Goal: Transaction & Acquisition: Purchase product/service

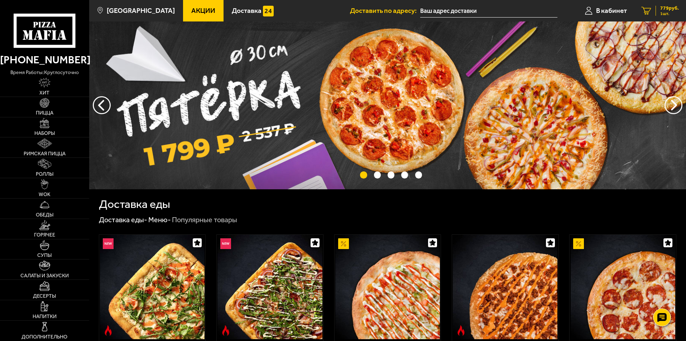
click at [663, 9] on span "779 руб." at bounding box center [669, 8] width 19 height 5
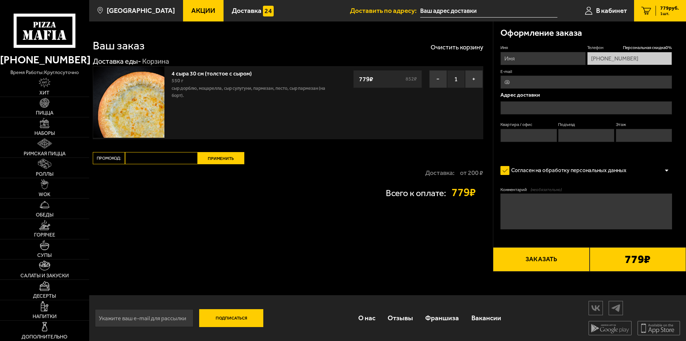
click at [156, 159] on input "Промокод:" at bounding box center [161, 158] width 73 height 12
type input "ц"
type input "week"
click at [212, 160] on button "Применить" at bounding box center [221, 158] width 47 height 12
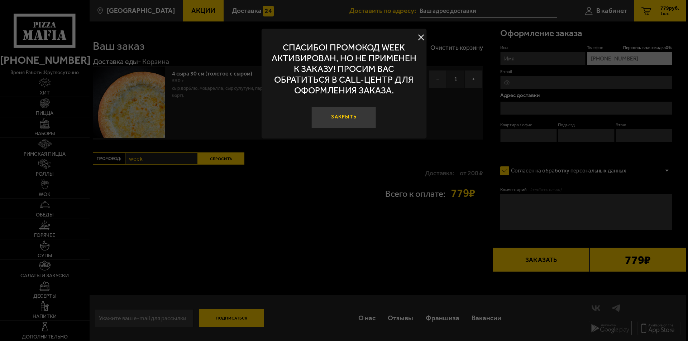
click at [362, 118] on button "Закрыть" at bounding box center [344, 117] width 64 height 21
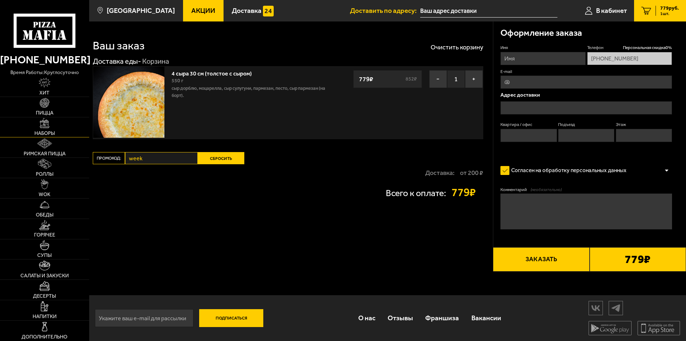
click at [50, 133] on span "Наборы" at bounding box center [44, 133] width 20 height 5
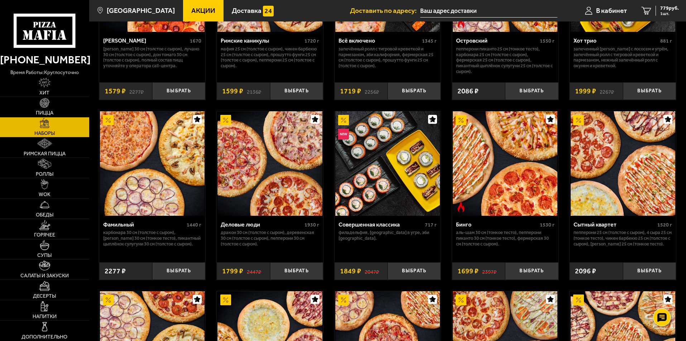
scroll to position [681, 0]
click at [377, 169] on img at bounding box center [387, 163] width 105 height 105
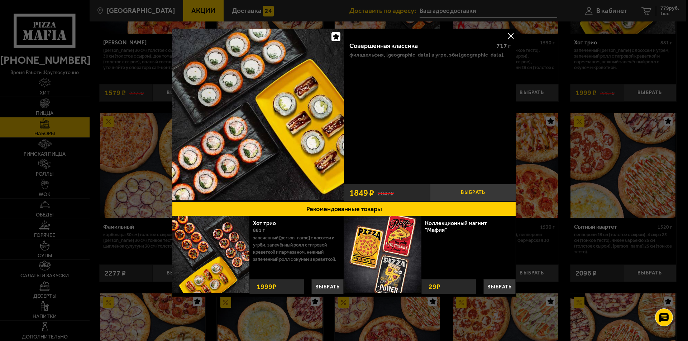
click at [484, 193] on button "Выбрать" at bounding box center [473, 193] width 86 height 18
click at [510, 34] on button at bounding box center [510, 35] width 11 height 11
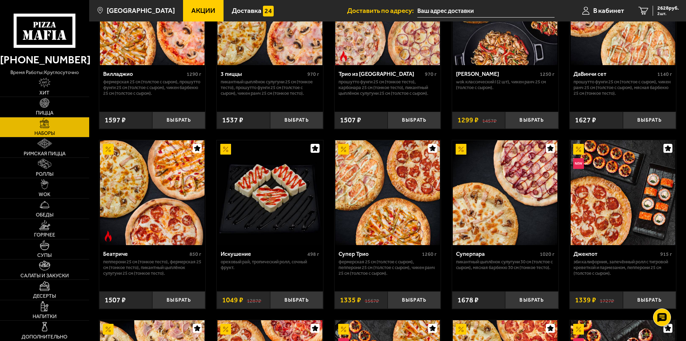
scroll to position [287, 0]
click at [191, 6] on link "Акции" at bounding box center [203, 10] width 40 height 21
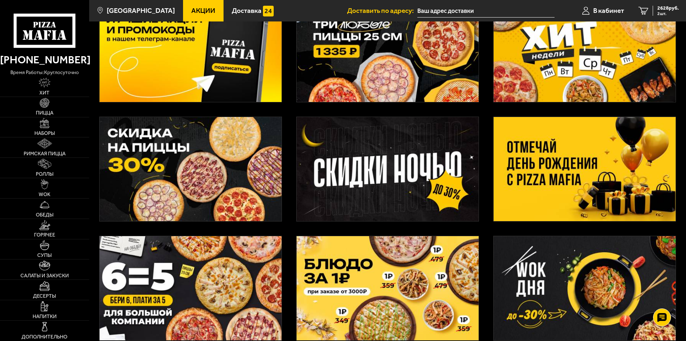
scroll to position [179, 0]
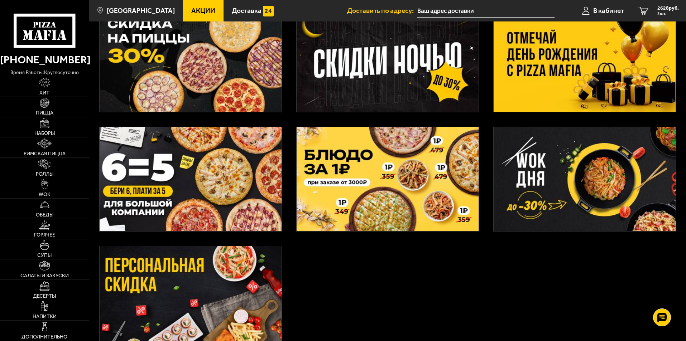
click at [398, 186] on img at bounding box center [388, 179] width 182 height 104
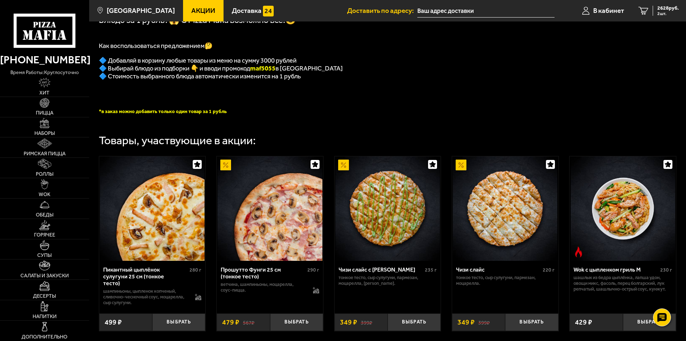
scroll to position [179, 0]
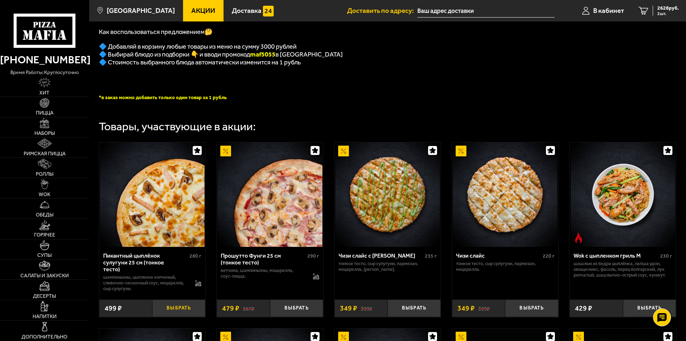
click at [182, 305] on button "Выбрать" at bounding box center [178, 309] width 53 height 18
drag, startPoint x: 255, startPoint y: 59, endPoint x: 280, endPoint y: 59, distance: 25.1
click at [276, 58] on b "maf5055" at bounding box center [262, 55] width 25 height 8
copy b "maf5055"
click at [660, 8] on span "3127 руб." at bounding box center [668, 8] width 21 height 5
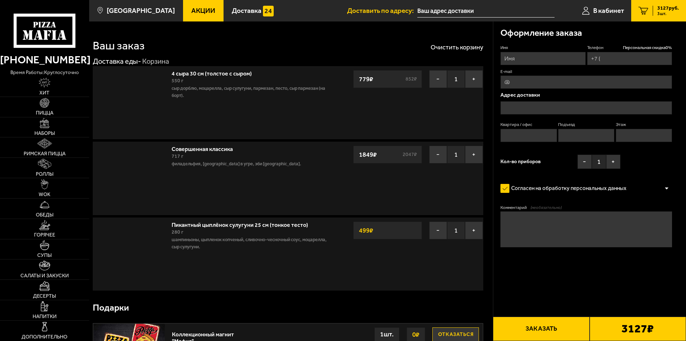
type input "[PHONE_NUMBER]"
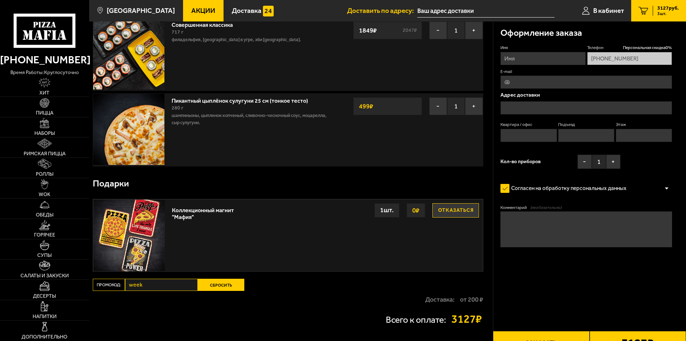
scroll to position [179, 0]
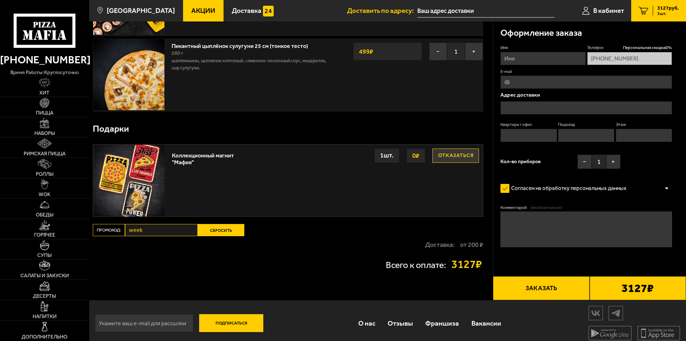
click at [223, 230] on button "Сбросить" at bounding box center [221, 230] width 47 height 12
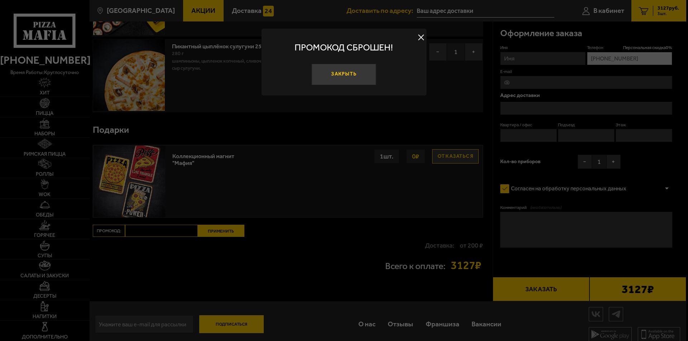
click at [325, 71] on button "Закрыть" at bounding box center [344, 74] width 64 height 21
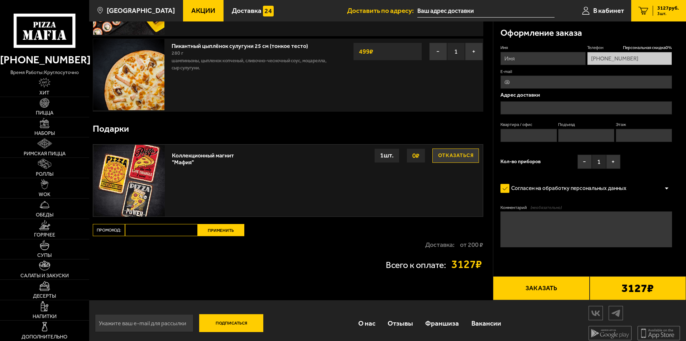
click at [142, 233] on input "Промокод:" at bounding box center [161, 230] width 73 height 12
paste input "maf5055"
type input "maf5055"
click at [211, 230] on button "Применить" at bounding box center [221, 230] width 47 height 12
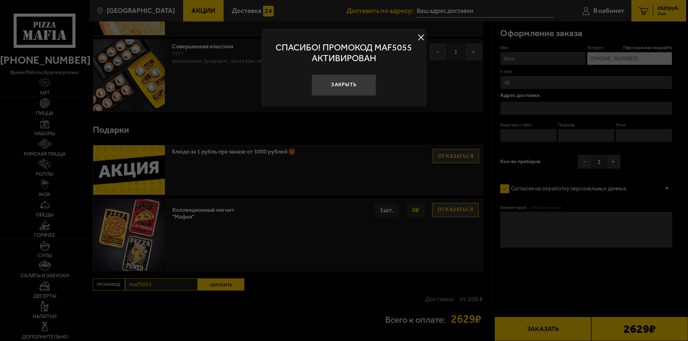
click at [423, 37] on button at bounding box center [421, 37] width 11 height 11
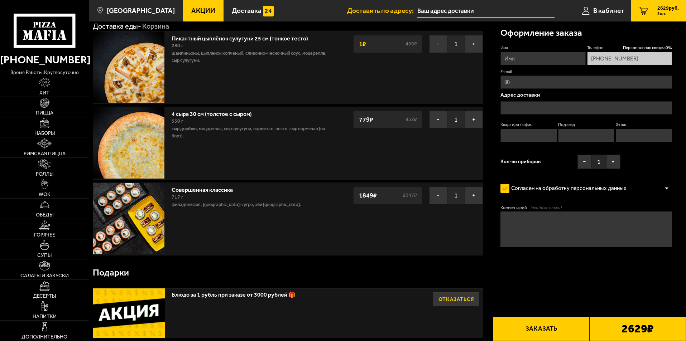
scroll to position [0, 0]
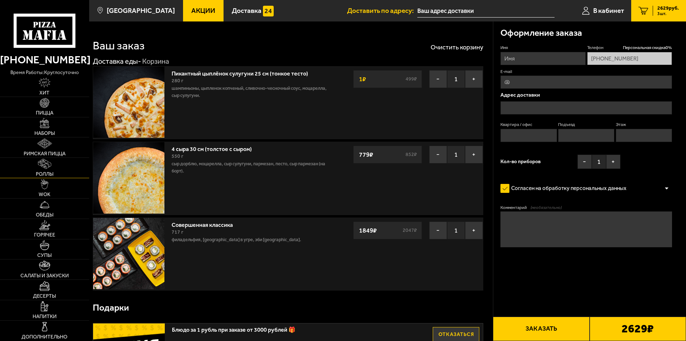
click at [53, 168] on link "Роллы" at bounding box center [44, 168] width 89 height 20
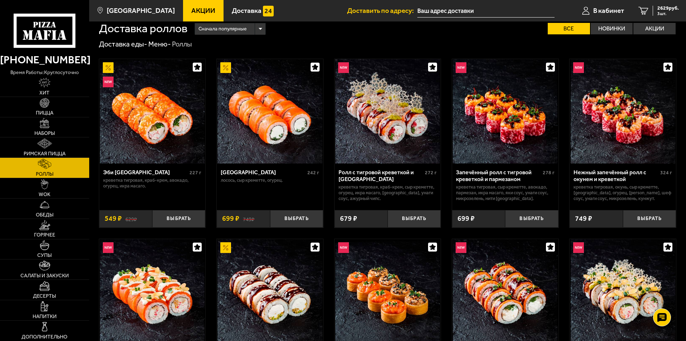
scroll to position [36, 0]
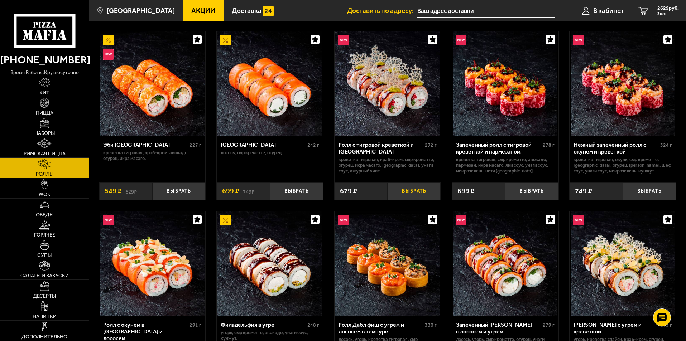
click at [429, 191] on button "Выбрать" at bounding box center [414, 192] width 53 height 18
click at [667, 7] on span "3308 руб." at bounding box center [668, 8] width 21 height 5
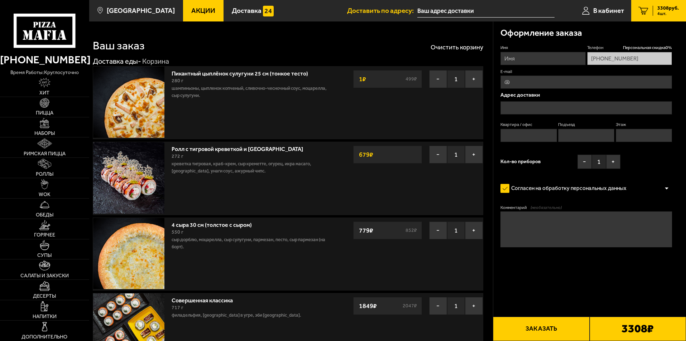
click at [191, 12] on span "Акции" at bounding box center [203, 10] width 24 height 7
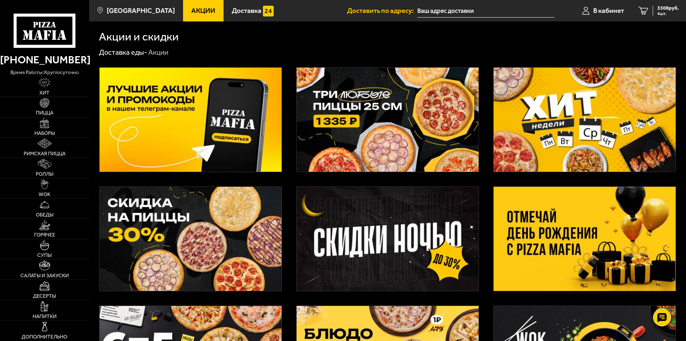
click at [599, 123] on img at bounding box center [585, 120] width 182 height 104
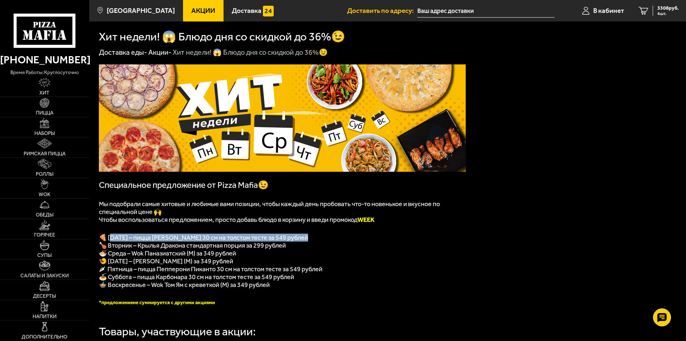
drag, startPoint x: 109, startPoint y: 242, endPoint x: 303, endPoint y: 238, distance: 193.5
click at [303, 238] on span "🍕 [DATE] – пицца [PERSON_NAME] 30 см на толстом тесте за 549 рублей" at bounding box center [203, 238] width 209 height 8
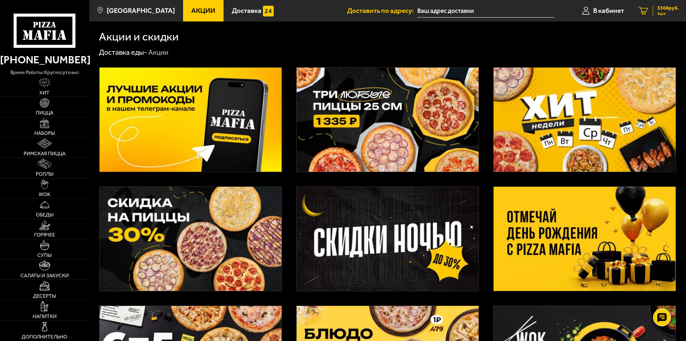
click at [657, 8] on div "3308 руб. 4 шт." at bounding box center [666, 11] width 26 height 10
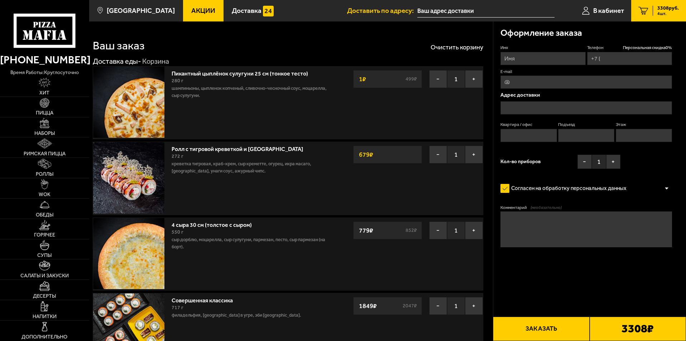
type input "[PHONE_NUMBER]"
click at [191, 8] on span "Акции" at bounding box center [203, 10] width 24 height 7
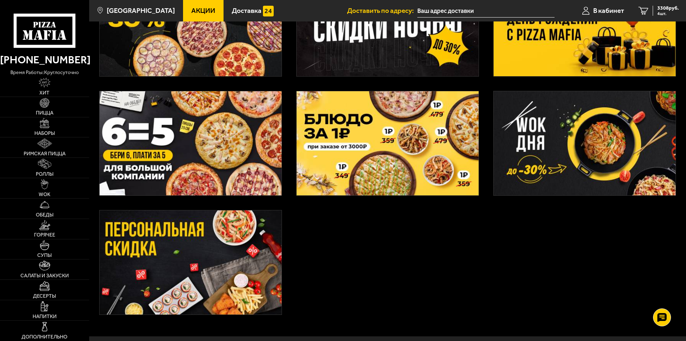
click at [368, 157] on img at bounding box center [388, 143] width 182 height 104
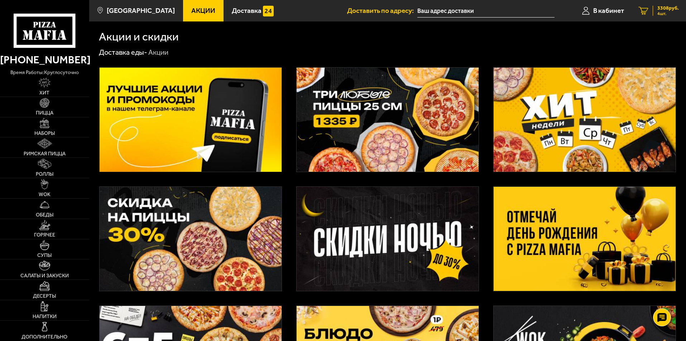
click at [668, 9] on span "3308 руб." at bounding box center [668, 8] width 21 height 5
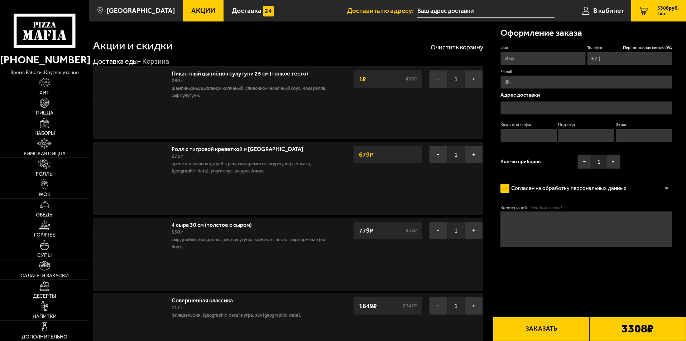
type input "[PHONE_NUMBER]"
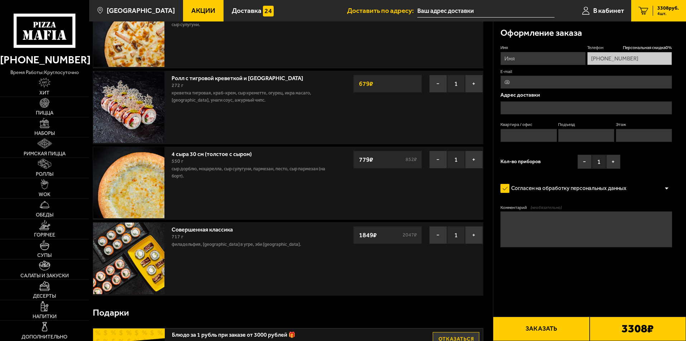
scroll to position [72, 0]
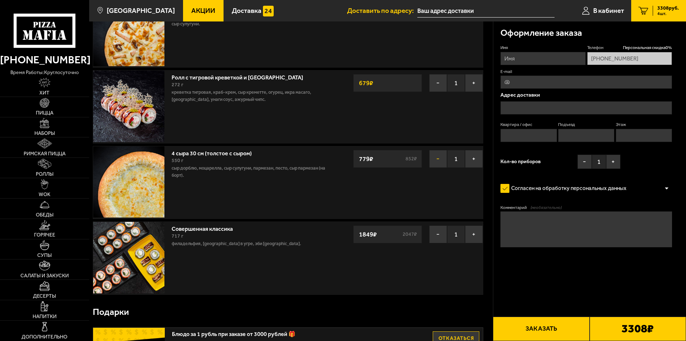
click at [440, 161] on button "−" at bounding box center [438, 159] width 18 height 18
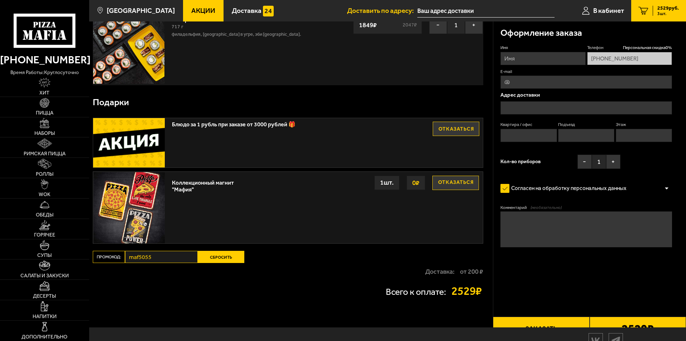
scroll to position [168, 0]
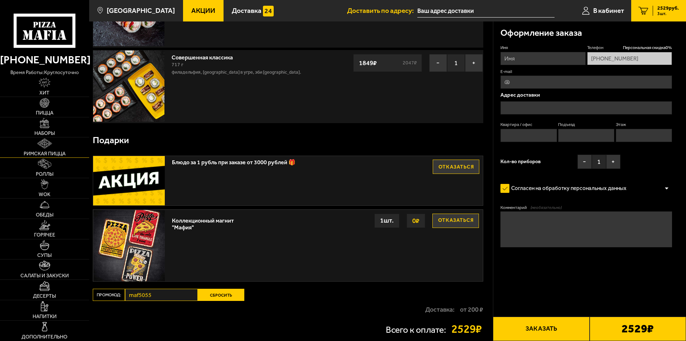
click at [57, 147] on link "Римская пицца" at bounding box center [44, 148] width 89 height 20
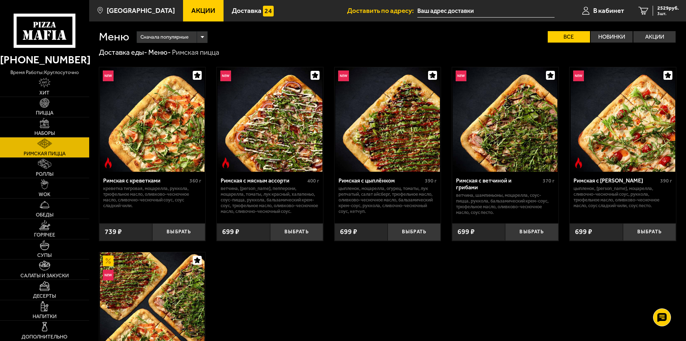
scroll to position [143, 0]
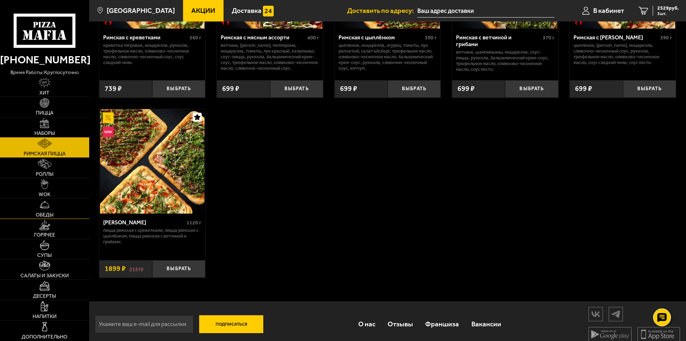
click at [53, 205] on link "Обеды" at bounding box center [44, 209] width 89 height 20
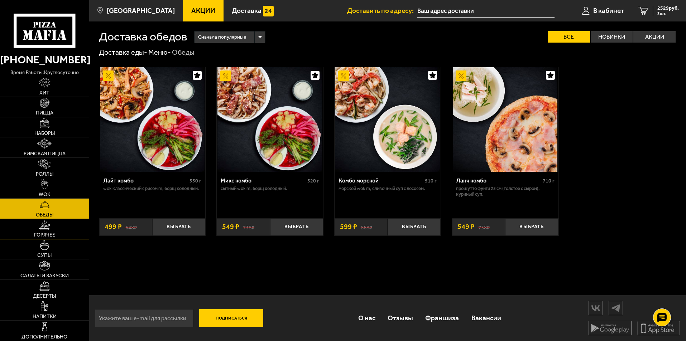
click at [46, 224] on img at bounding box center [44, 225] width 11 height 10
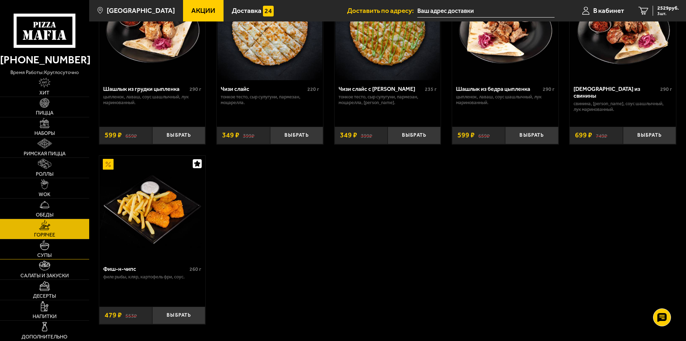
scroll to position [502, 0]
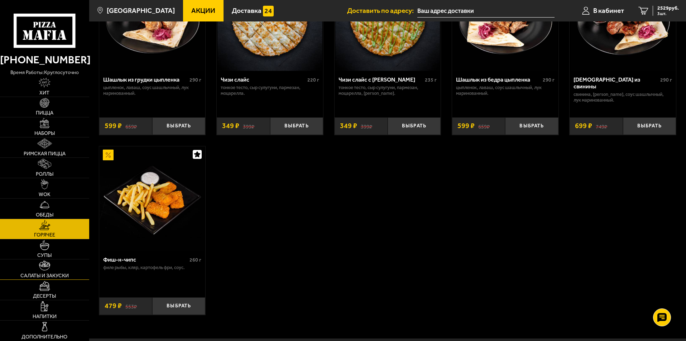
click at [46, 271] on img at bounding box center [44, 266] width 11 height 10
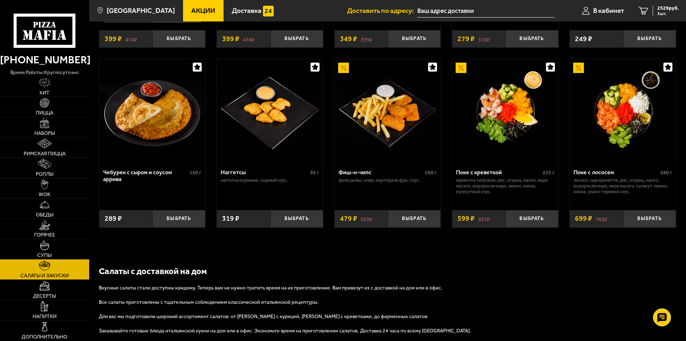
scroll to position [464, 0]
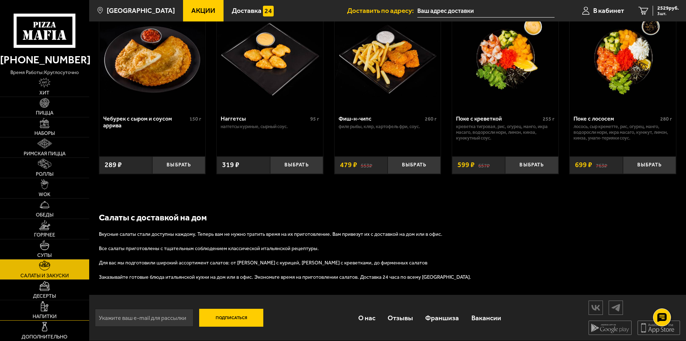
click at [56, 312] on link "Напитки" at bounding box center [44, 311] width 89 height 20
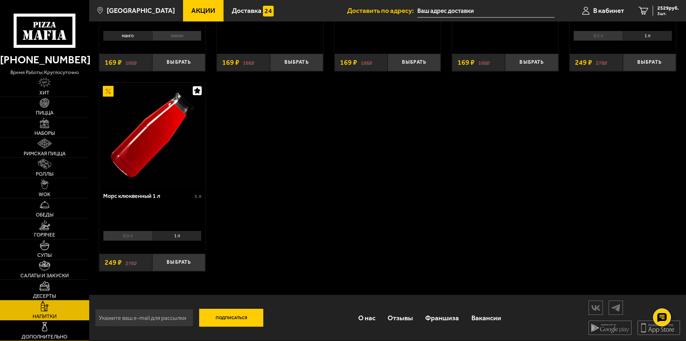
scroll to position [186, 0]
click at [42, 330] on img at bounding box center [45, 327] width 10 height 10
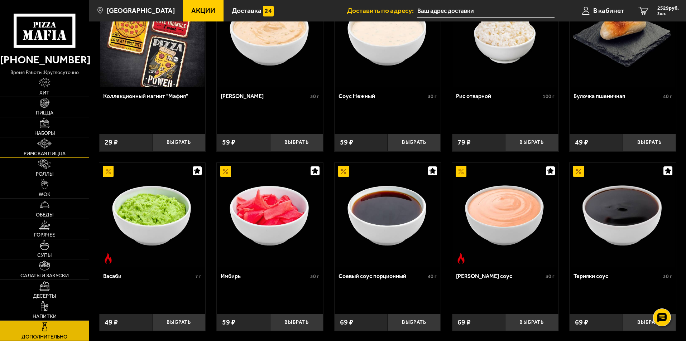
scroll to position [72, 0]
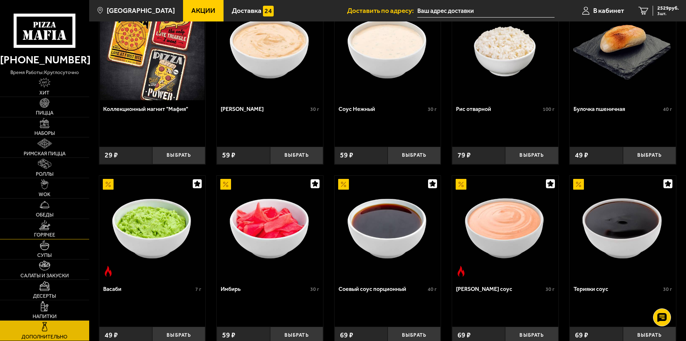
click at [59, 228] on link "Горячее" at bounding box center [44, 229] width 89 height 20
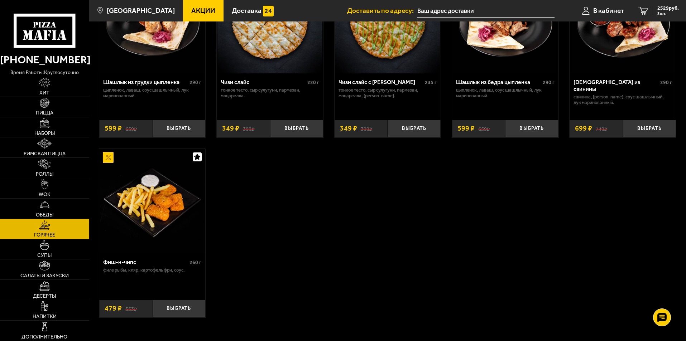
scroll to position [502, 0]
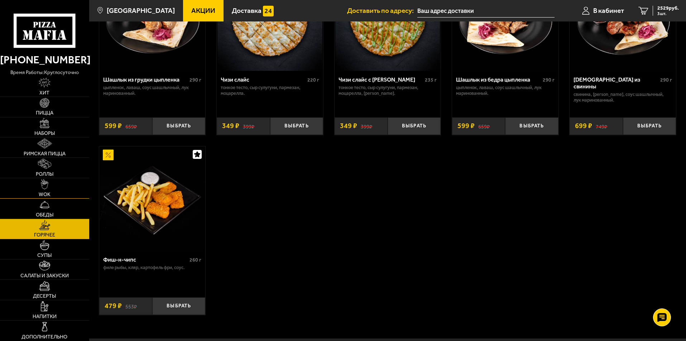
click at [46, 188] on img at bounding box center [45, 185] width 8 height 10
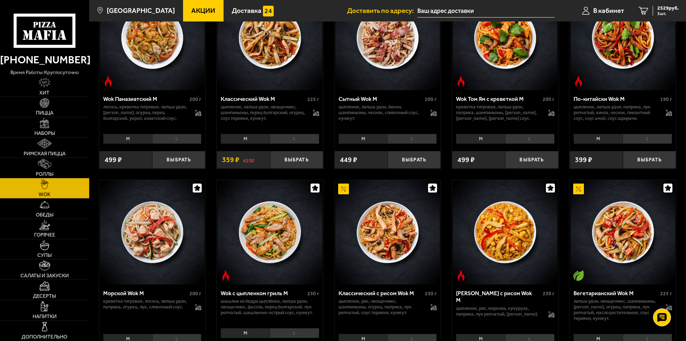
scroll to position [358, 0]
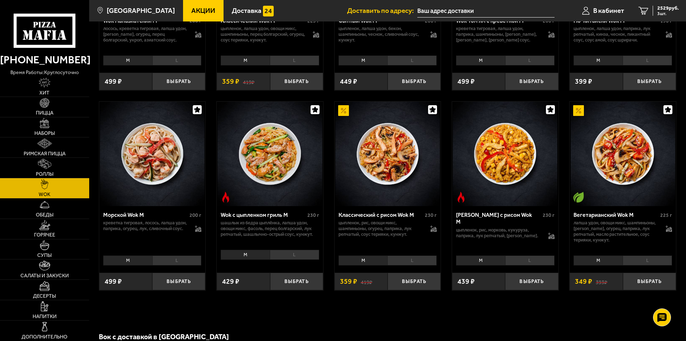
click at [388, 172] on img at bounding box center [387, 154] width 105 height 105
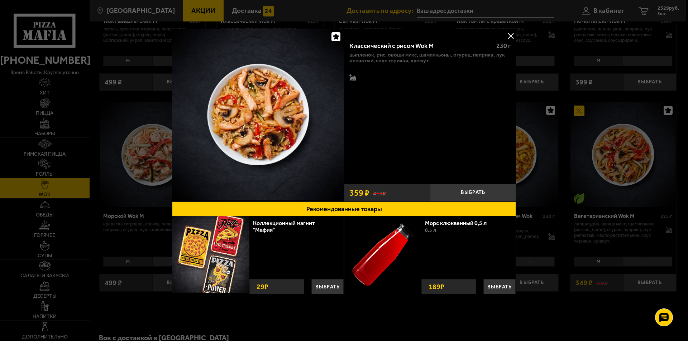
click at [514, 36] on button at bounding box center [510, 35] width 11 height 11
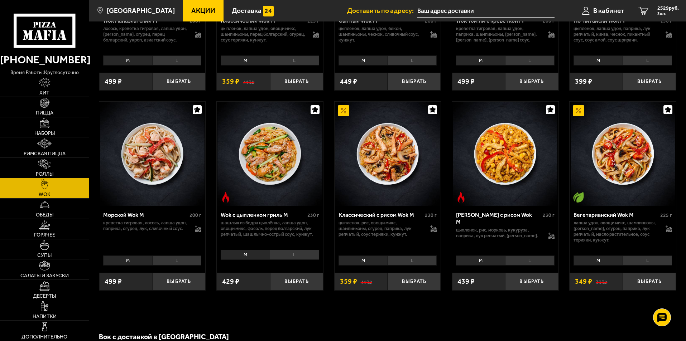
click at [617, 180] on img at bounding box center [623, 154] width 105 height 105
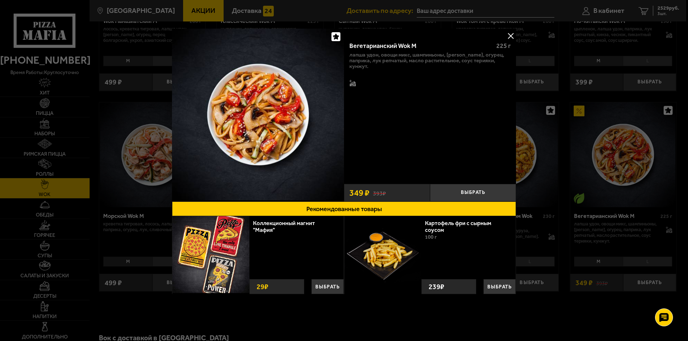
click at [512, 36] on button at bounding box center [510, 35] width 11 height 11
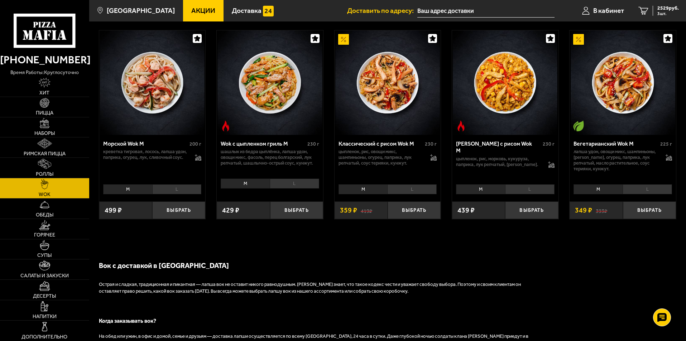
scroll to position [430, 0]
click at [66, 168] on link "Роллы" at bounding box center [44, 168] width 89 height 20
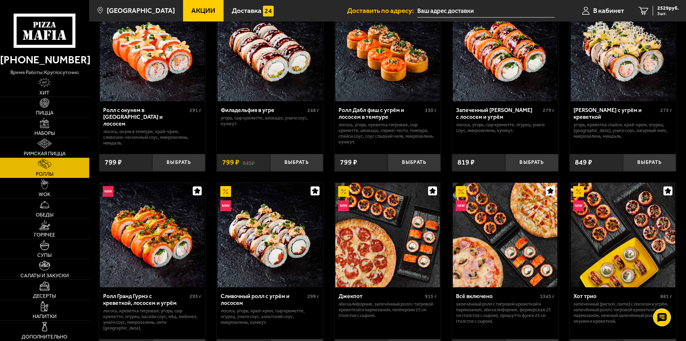
scroll to position [394, 0]
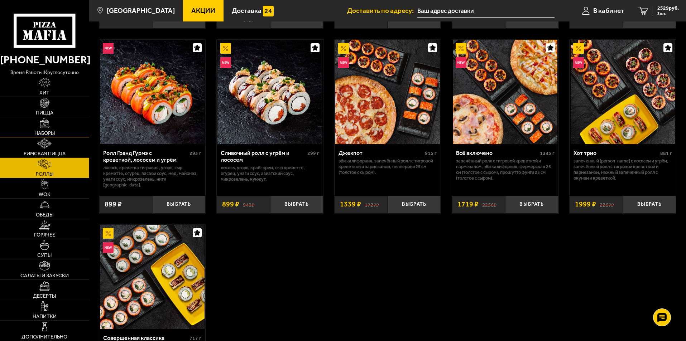
click at [43, 123] on img at bounding box center [45, 123] width 10 height 10
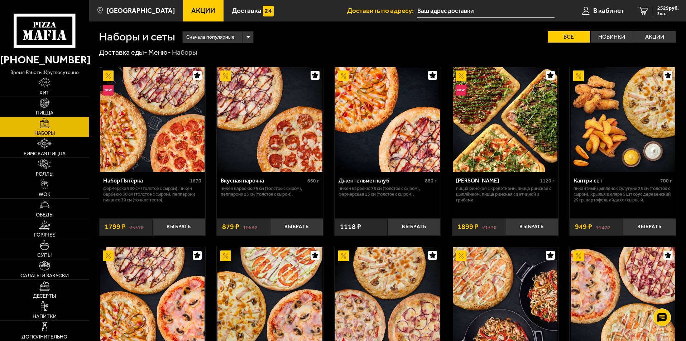
click at [39, 106] on link "Пицца" at bounding box center [44, 107] width 89 height 20
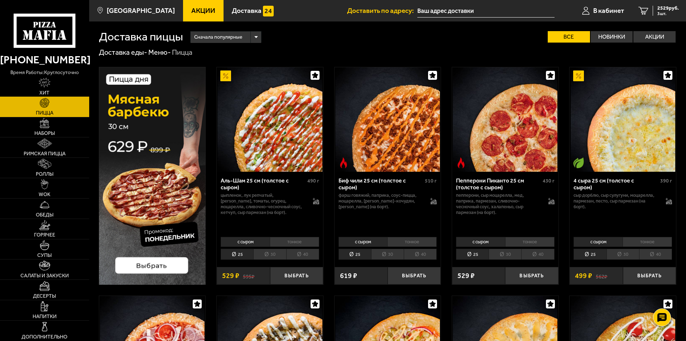
click at [49, 95] on span "Хит" at bounding box center [44, 93] width 10 height 5
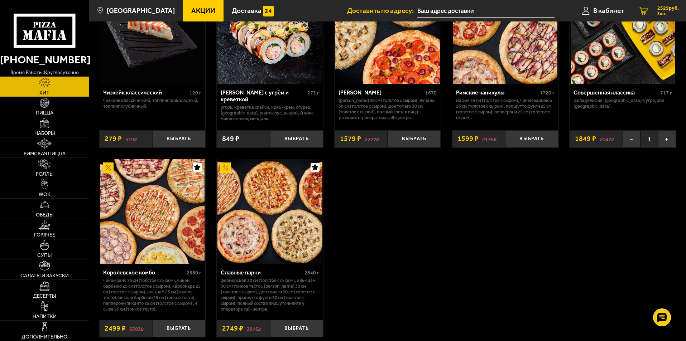
scroll to position [466, 0]
click at [70, 110] on link "Пицца" at bounding box center [44, 107] width 89 height 20
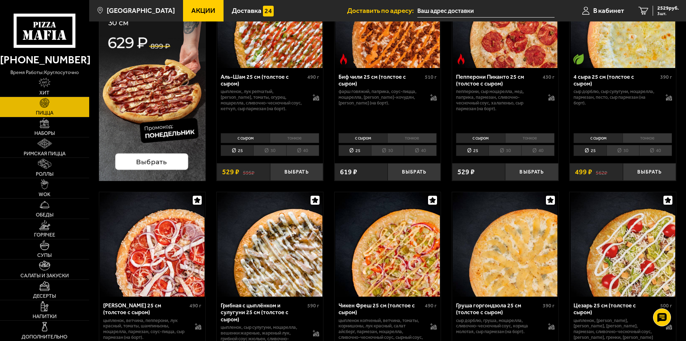
scroll to position [36, 0]
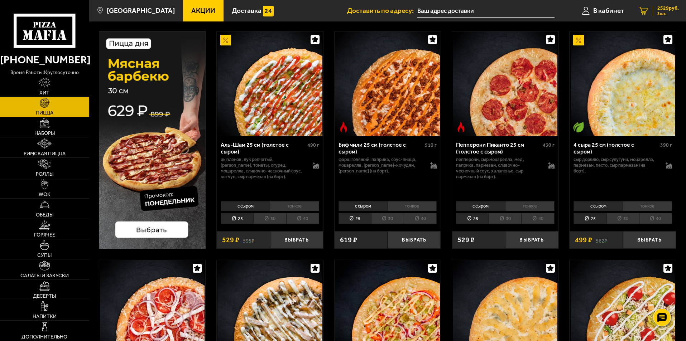
click at [669, 11] on span "3 шт." at bounding box center [668, 13] width 21 height 4
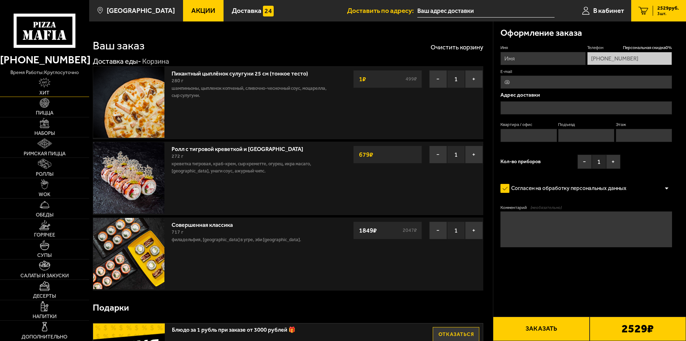
click at [59, 88] on link "Хит" at bounding box center [44, 87] width 89 height 20
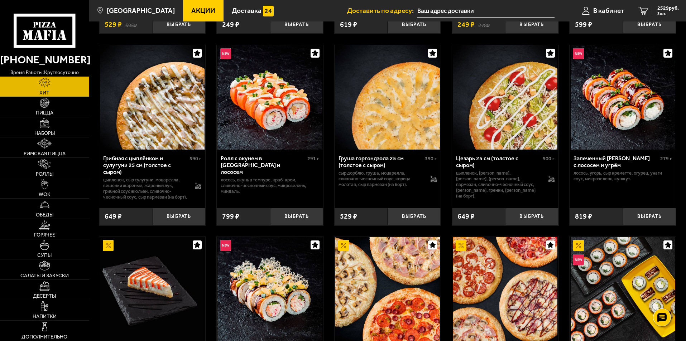
scroll to position [215, 0]
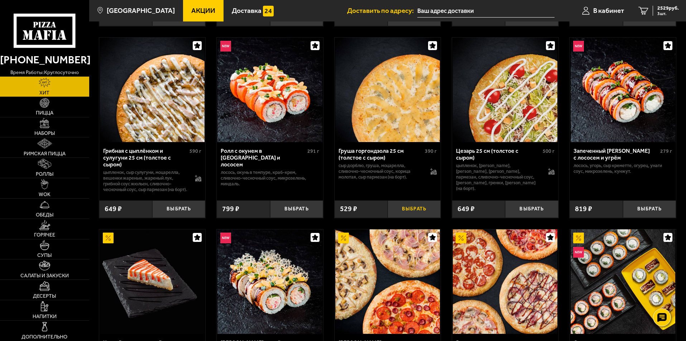
click at [405, 213] on button "Выбрать" at bounding box center [414, 210] width 53 height 18
click at [370, 152] on div "Груша горгондзола 25 см (толстое с сыром)" at bounding box center [381, 155] width 85 height 14
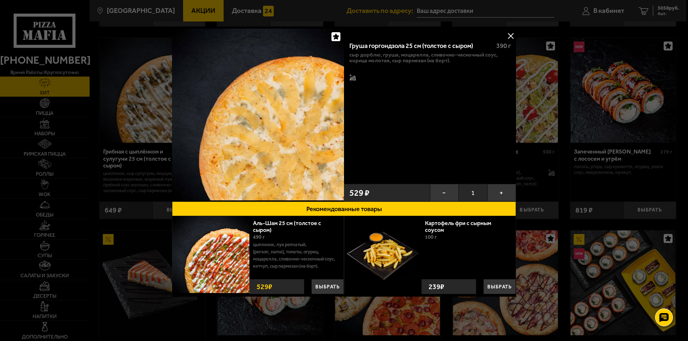
click at [510, 34] on button at bounding box center [510, 35] width 11 height 11
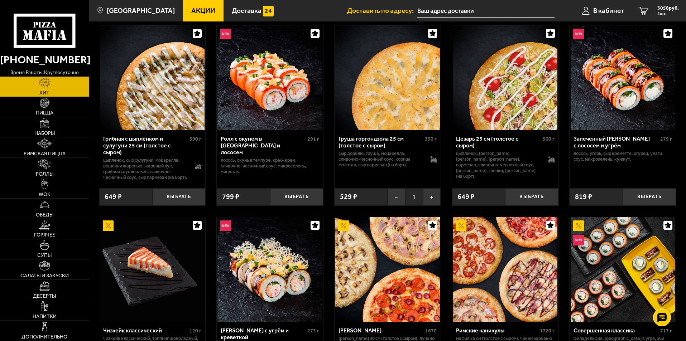
scroll to position [215, 0]
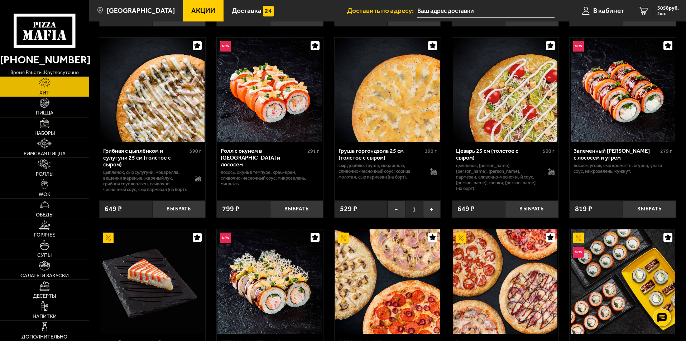
click at [46, 111] on span "Пицца" at bounding box center [45, 113] width 18 height 5
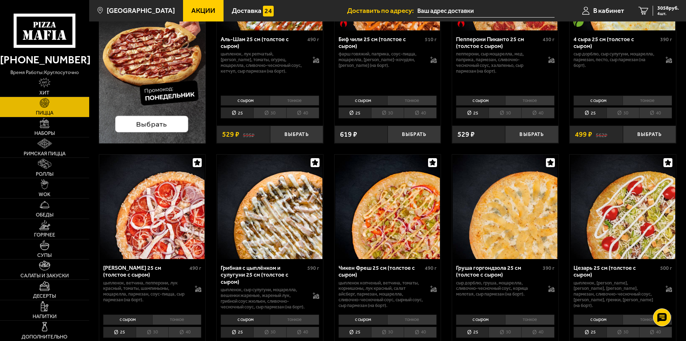
scroll to position [143, 0]
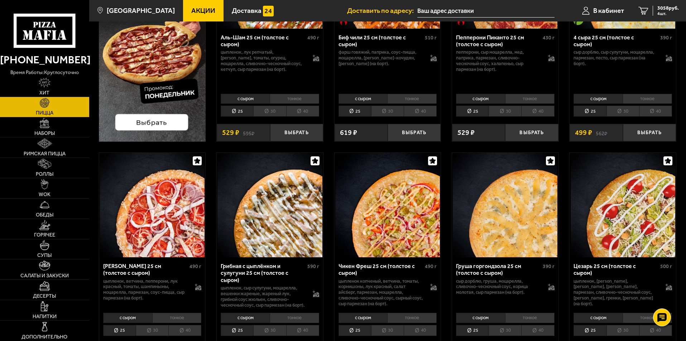
click at [526, 323] on li "тонкое" at bounding box center [529, 318] width 49 height 10
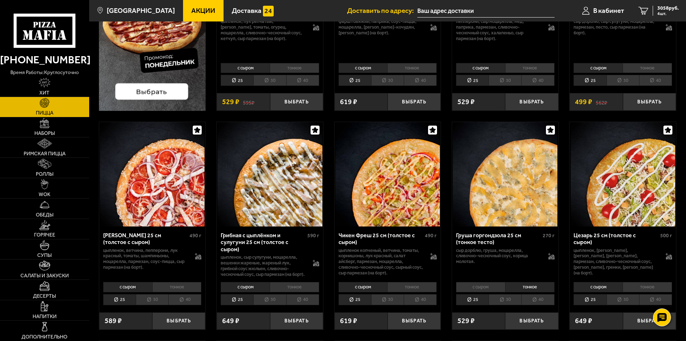
scroll to position [215, 0]
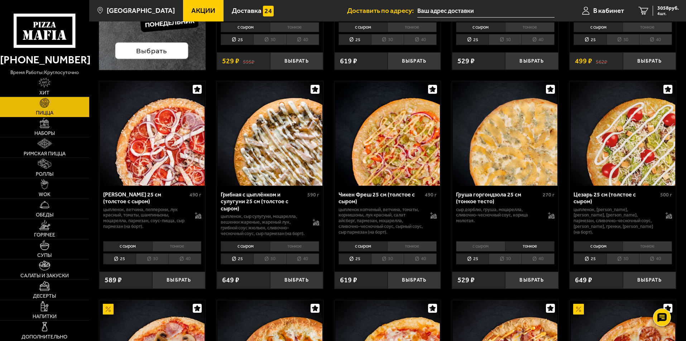
click at [504, 265] on li "30" at bounding box center [505, 259] width 33 height 11
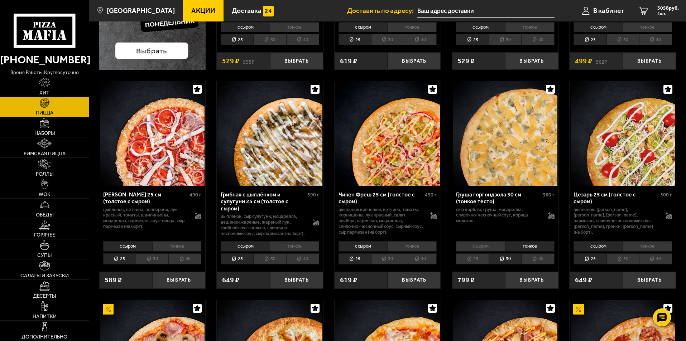
click at [479, 265] on li "25" at bounding box center [472, 259] width 33 height 11
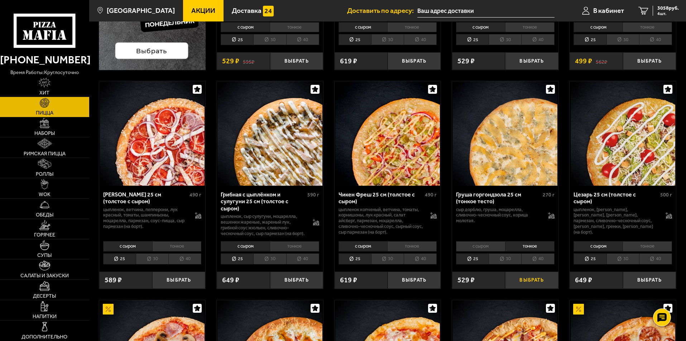
click at [526, 287] on button "Выбрать" at bounding box center [531, 281] width 53 height 18
click at [662, 10] on span "3587 руб." at bounding box center [668, 8] width 21 height 5
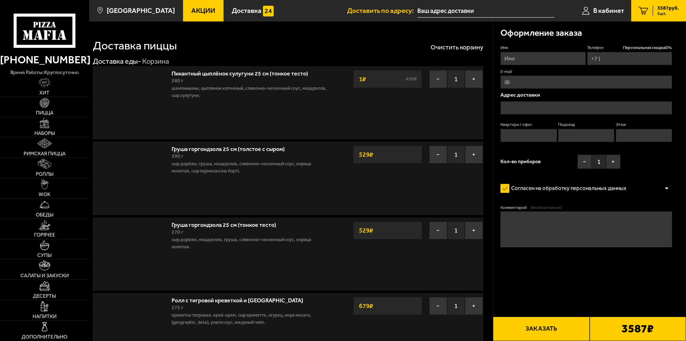
type input "[PHONE_NUMBER]"
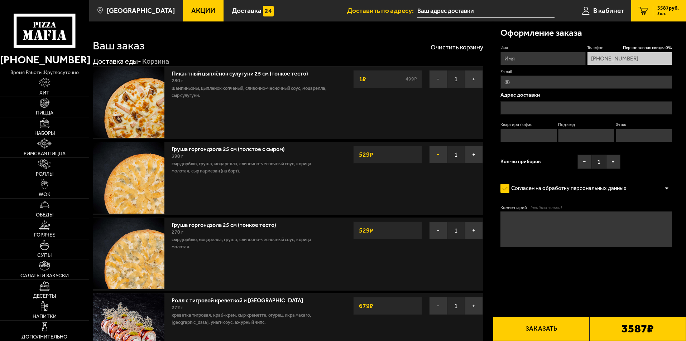
click at [439, 156] on button "−" at bounding box center [438, 155] width 18 height 18
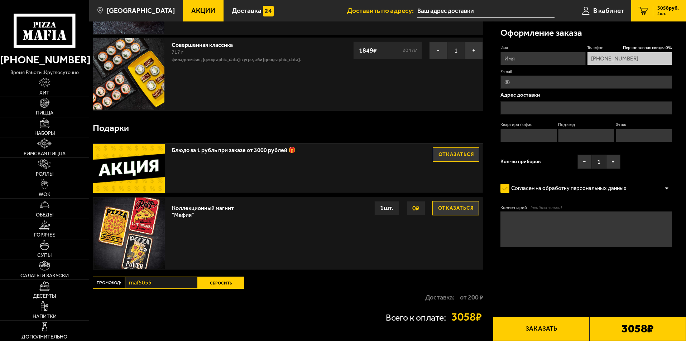
scroll to position [208, 0]
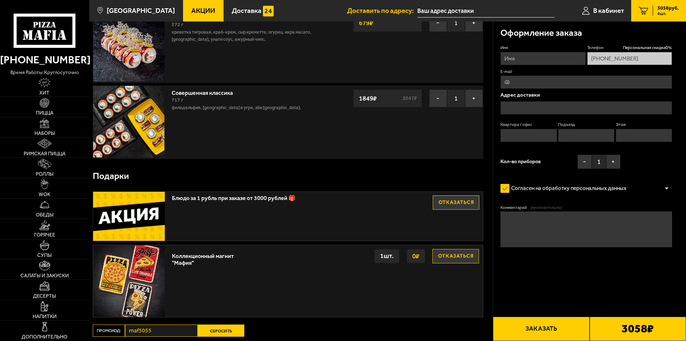
click at [546, 57] on input "Имя" at bounding box center [543, 58] width 85 height 13
type input "[PERSON_NAME]"
click at [548, 83] on input "E-mail" at bounding box center [587, 82] width 172 height 13
type input "[EMAIL_ADDRESS][DOMAIN_NAME]"
click at [542, 109] on input "text" at bounding box center [587, 107] width 172 height 13
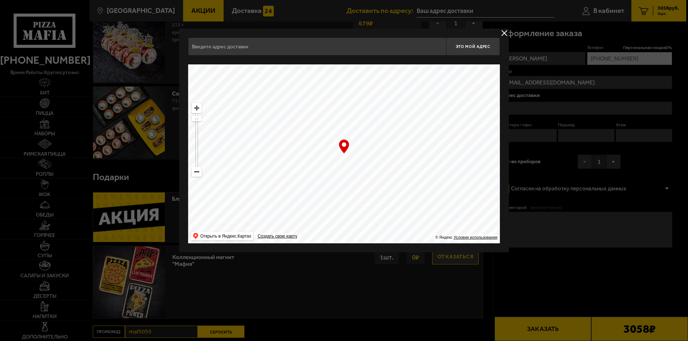
click at [278, 47] on input "text" at bounding box center [317, 47] width 258 height 18
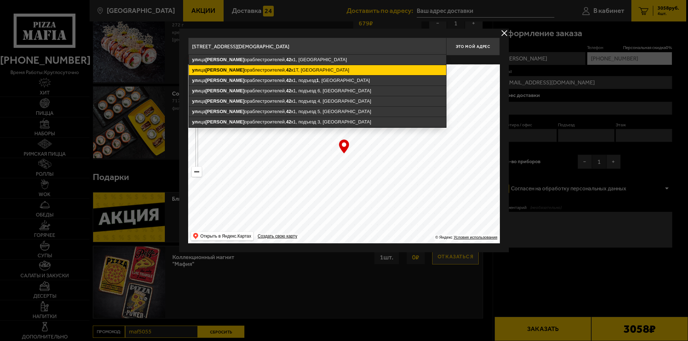
click at [290, 67] on ymaps "[STREET_ADDRESS]" at bounding box center [317, 70] width 257 height 10
type input "[STREET_ADDRESS]"
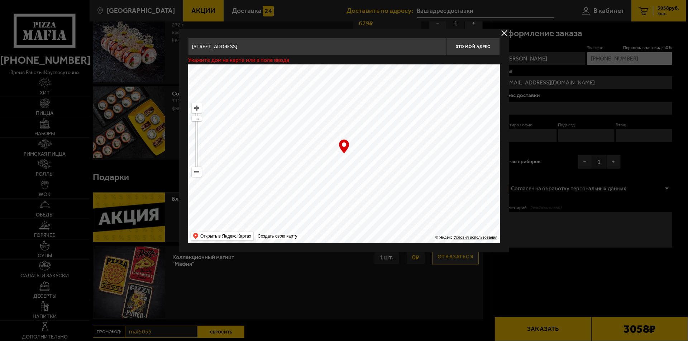
type input "[STREET_ADDRESS]"
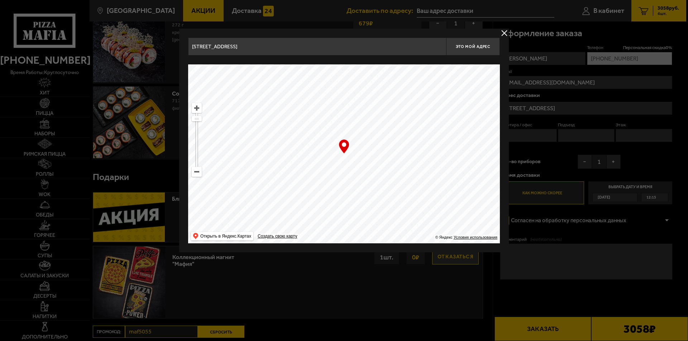
click at [523, 133] on div at bounding box center [344, 170] width 688 height 341
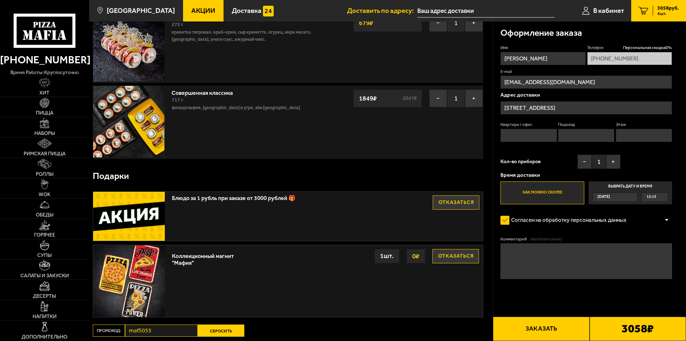
click at [523, 133] on input "Квартира / офис" at bounding box center [529, 135] width 56 height 13
type input "256"
click at [573, 135] on input "Подъезд" at bounding box center [586, 135] width 56 height 13
type input "3"
click at [630, 136] on input "Этаж" at bounding box center [644, 135] width 56 height 13
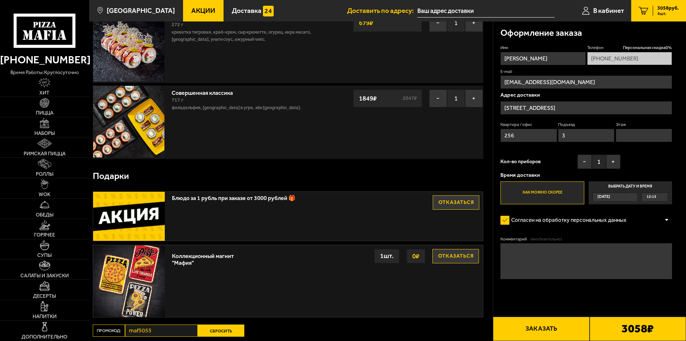
type input "14"
click at [614, 159] on button "+" at bounding box center [613, 162] width 14 height 14
click at [653, 195] on span "12:15" at bounding box center [652, 197] width 10 height 8
click at [0, 0] on input "Выбрать дату и время [DATE] 12:15" at bounding box center [0, 0] width 0 height 0
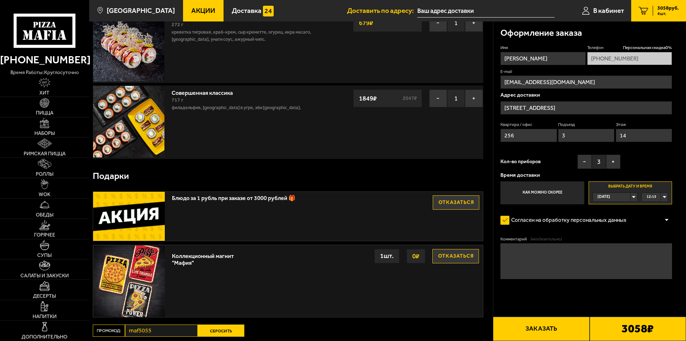
click at [662, 197] on div "12:15" at bounding box center [655, 197] width 26 height 8
click at [657, 247] on li "13:30" at bounding box center [654, 250] width 25 height 9
click at [625, 259] on textarea "Комментарий (необязательно)" at bounding box center [587, 262] width 172 height 36
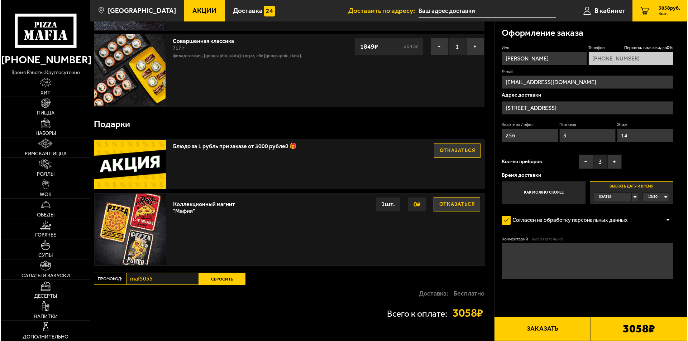
scroll to position [315, 0]
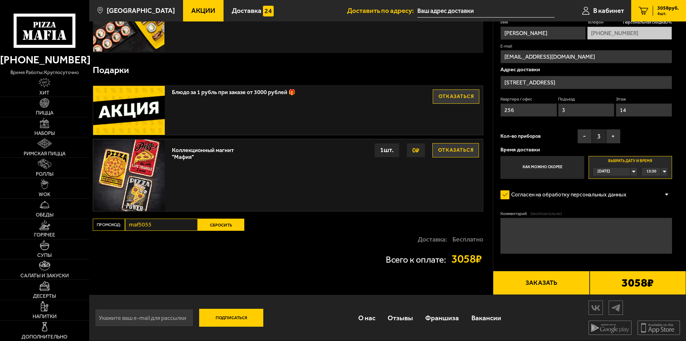
click at [551, 284] on button "Заказать" at bounding box center [541, 283] width 96 height 24
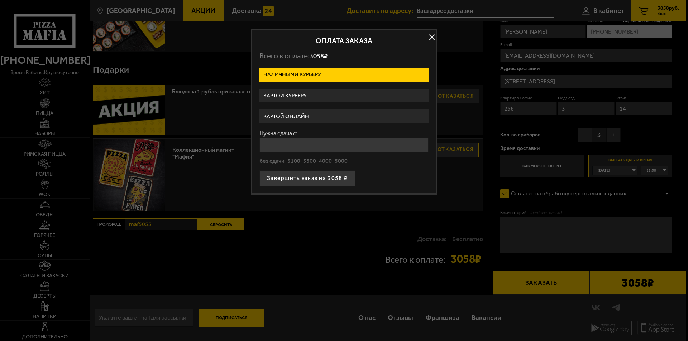
click at [301, 95] on label "Картой курьеру" at bounding box center [343, 96] width 169 height 14
click at [0, 0] on input "Картой курьеру" at bounding box center [0, 0] width 0 height 0
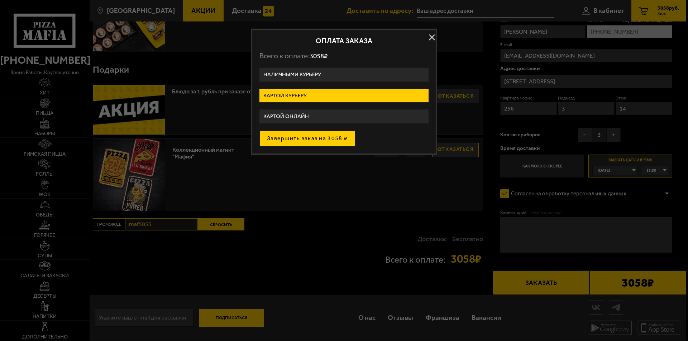
click at [315, 139] on button "Завершить заказ на 3058 ₽" at bounding box center [307, 139] width 96 height 16
